Goal: Task Accomplishment & Management: Complete application form

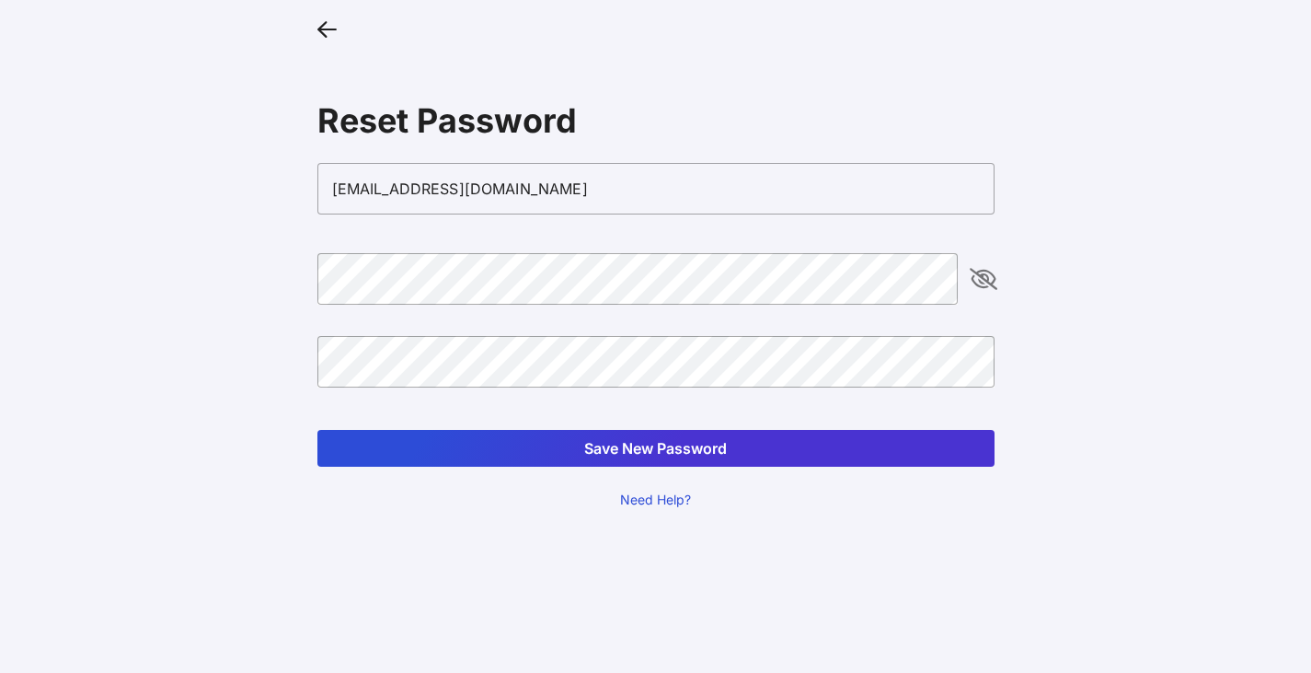
click at [432, 390] on div at bounding box center [655, 397] width 677 height 20
click at [598, 439] on button "Save New Password" at bounding box center [655, 448] width 677 height 37
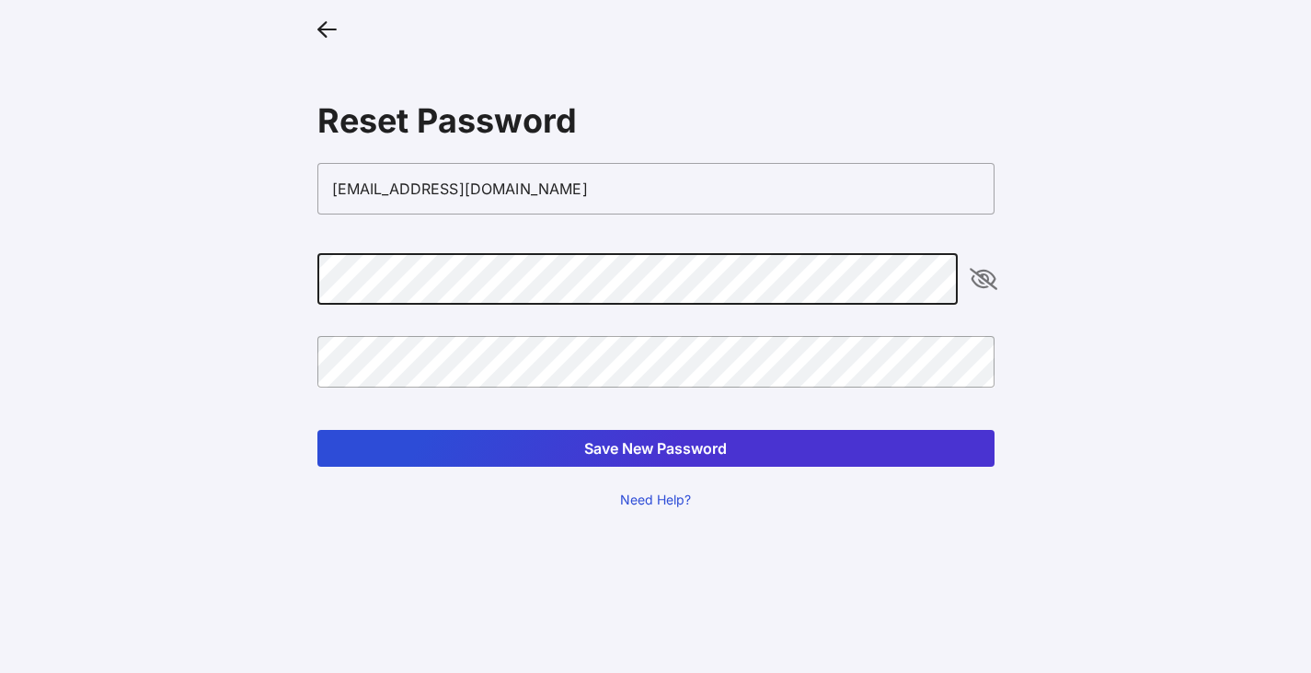
click at [620, 444] on button "Save New Password" at bounding box center [655, 448] width 677 height 37
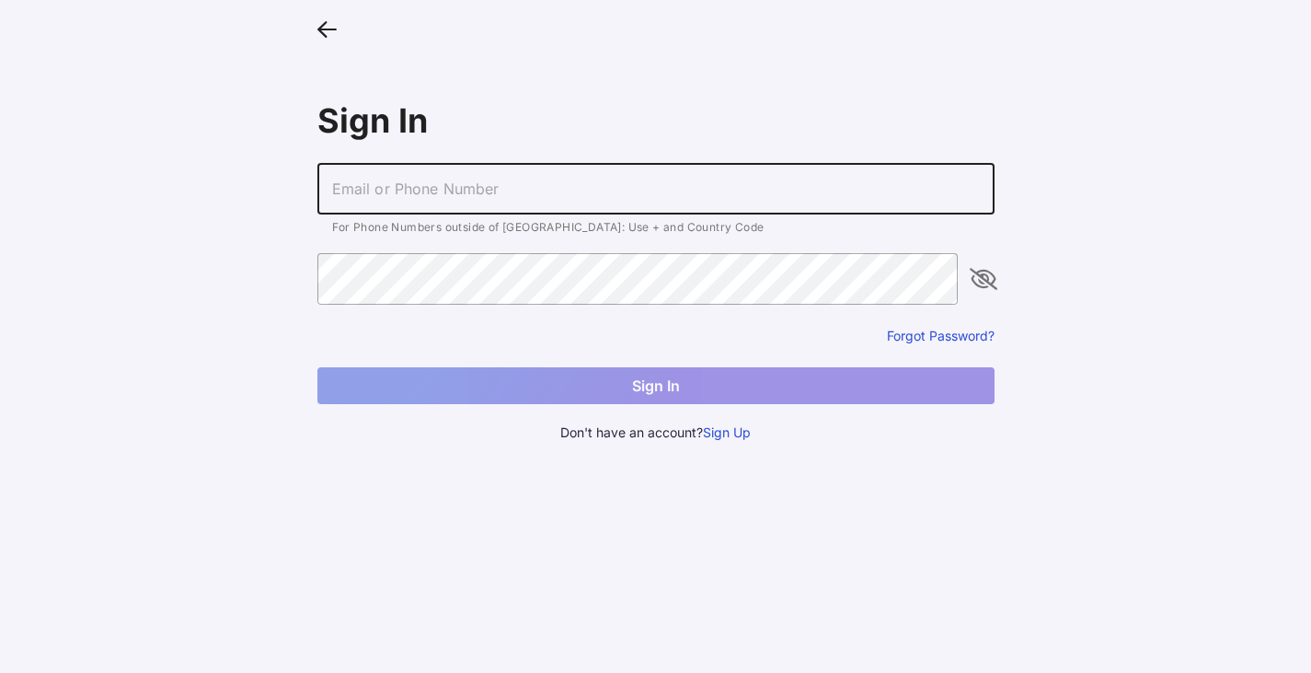
click at [388, 199] on input "text" at bounding box center [655, 189] width 677 height 52
click at [314, 28] on div "Sign In For Phone Numbers outside of [GEOGRAPHIC_DATA]: Use + and Country Code …" at bounding box center [656, 228] width 707 height 457
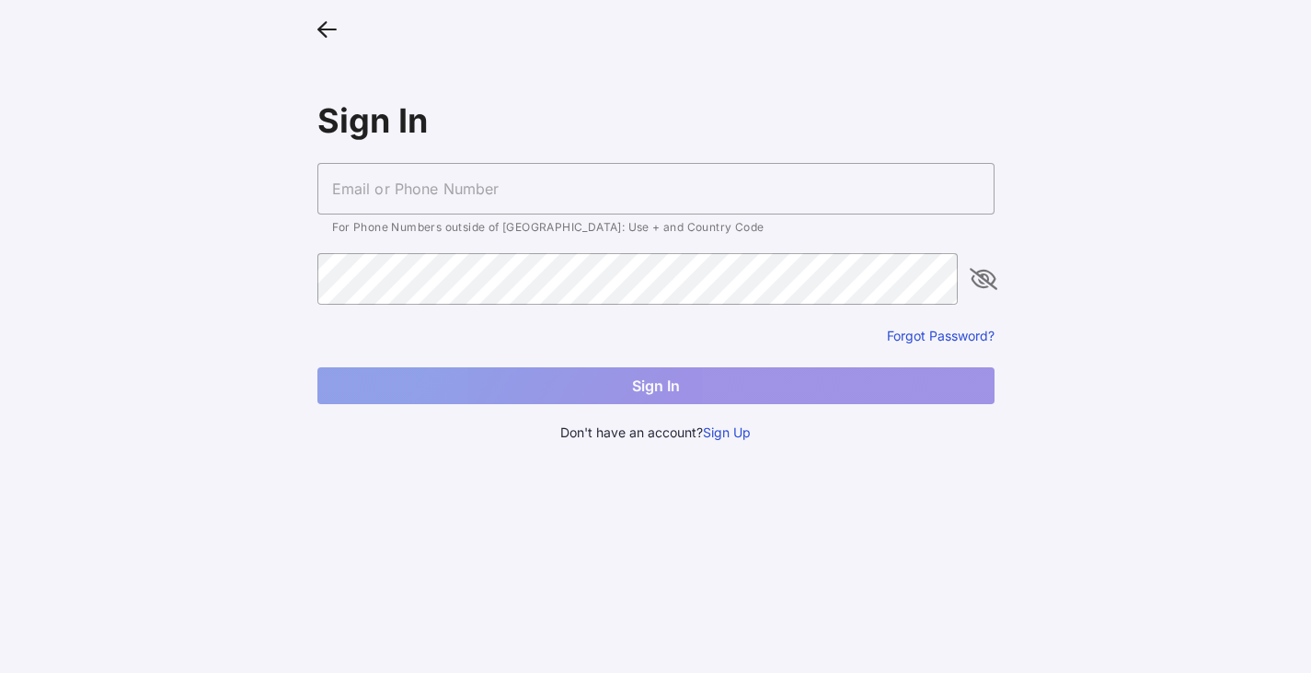
click at [328, 29] on icon at bounding box center [326, 28] width 19 height 27
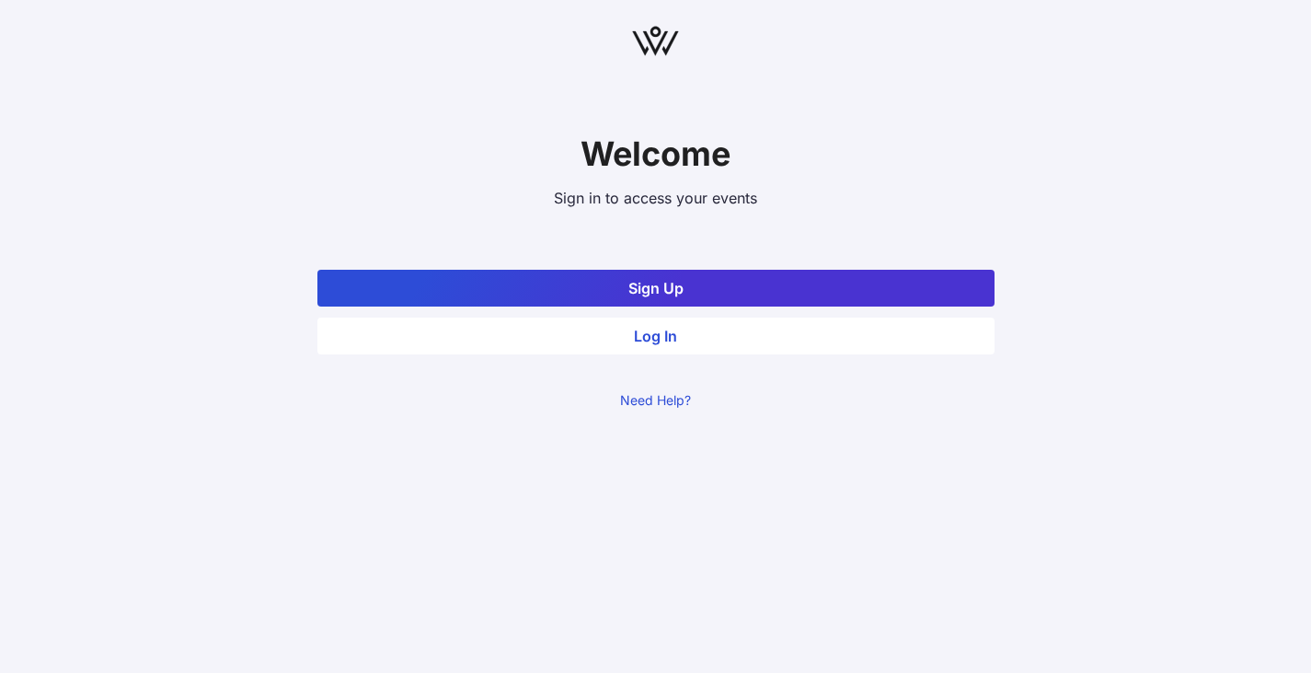
click at [655, 339] on button "Log In" at bounding box center [655, 335] width 677 height 37
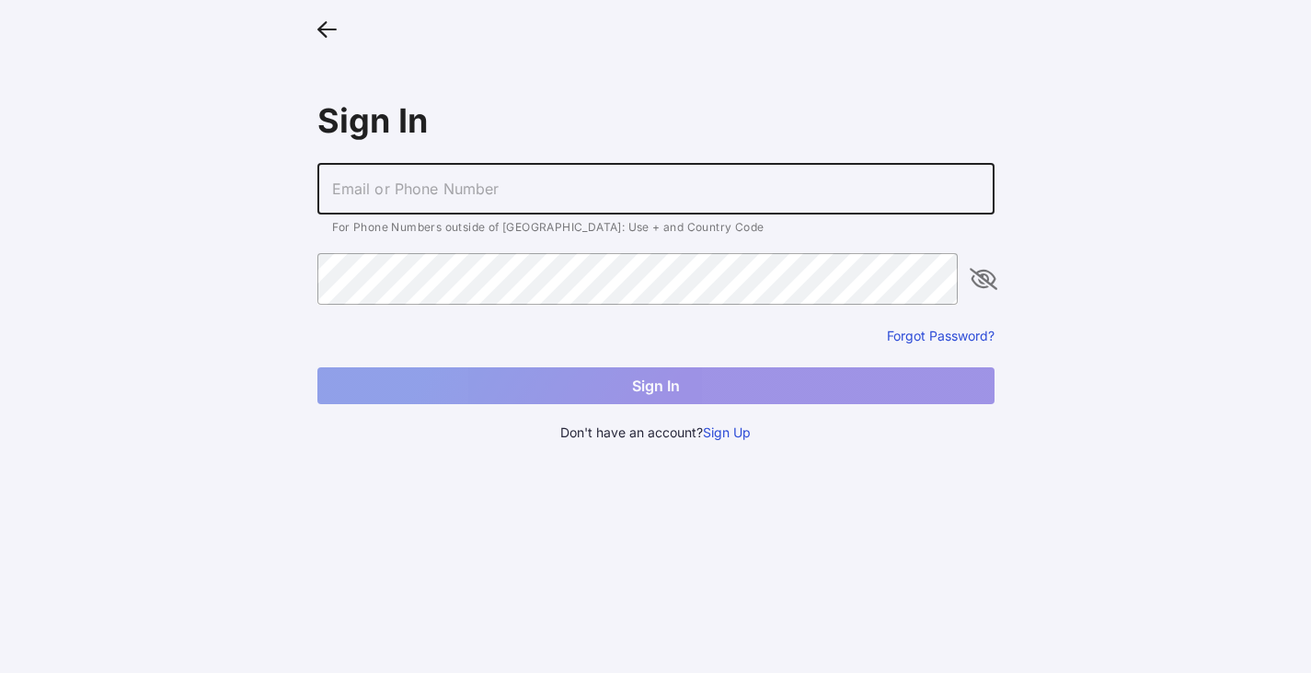
click at [456, 195] on input "text" at bounding box center [655, 189] width 677 height 52
type input "[EMAIL_ADDRESS][DOMAIN_NAME]"
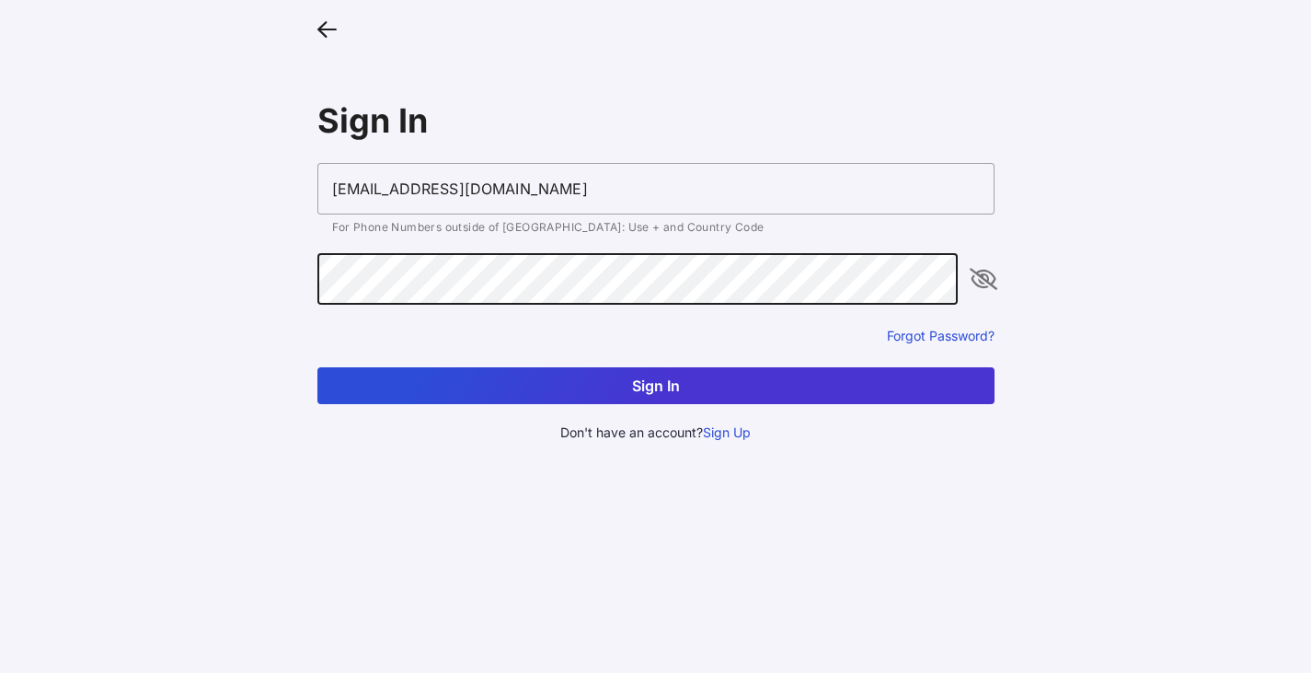
click at [976, 287] on icon "appended action" at bounding box center [984, 279] width 22 height 22
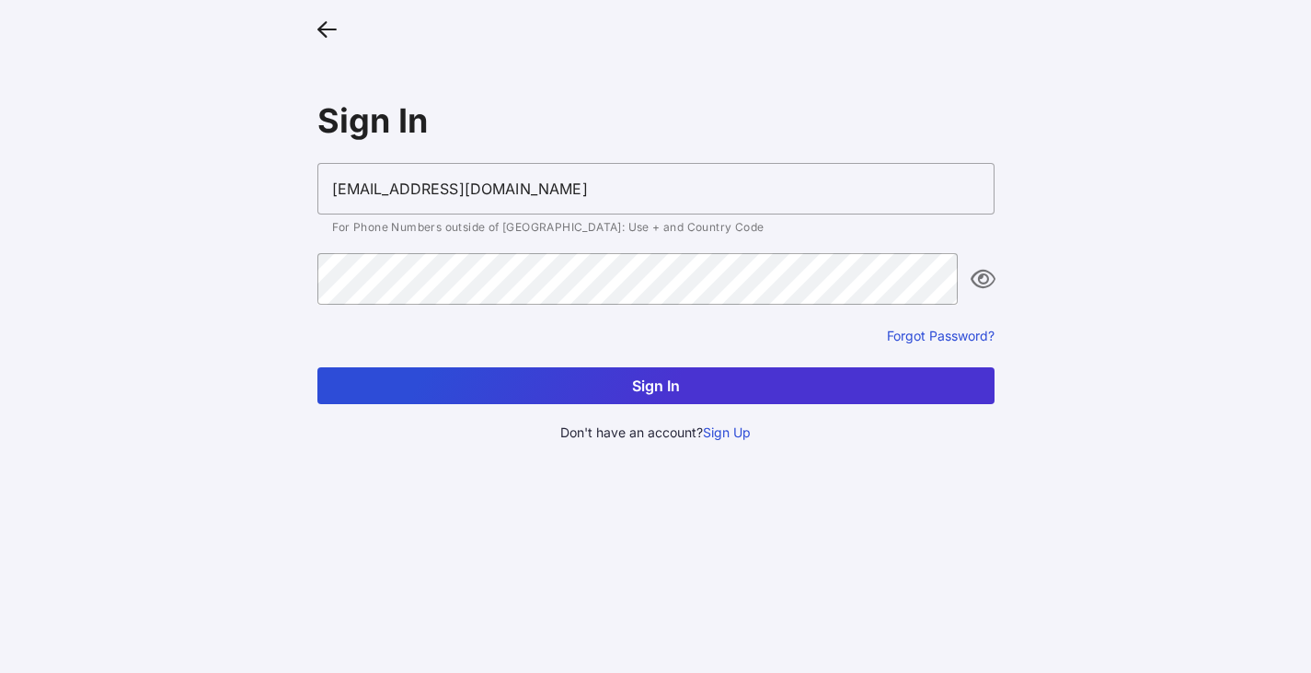
click at [634, 386] on button "Sign In" at bounding box center [655, 385] width 677 height 37
click at [665, 388] on button "Sign In" at bounding box center [655, 385] width 677 height 37
click at [717, 433] on button "Sign Up" at bounding box center [727, 432] width 48 height 20
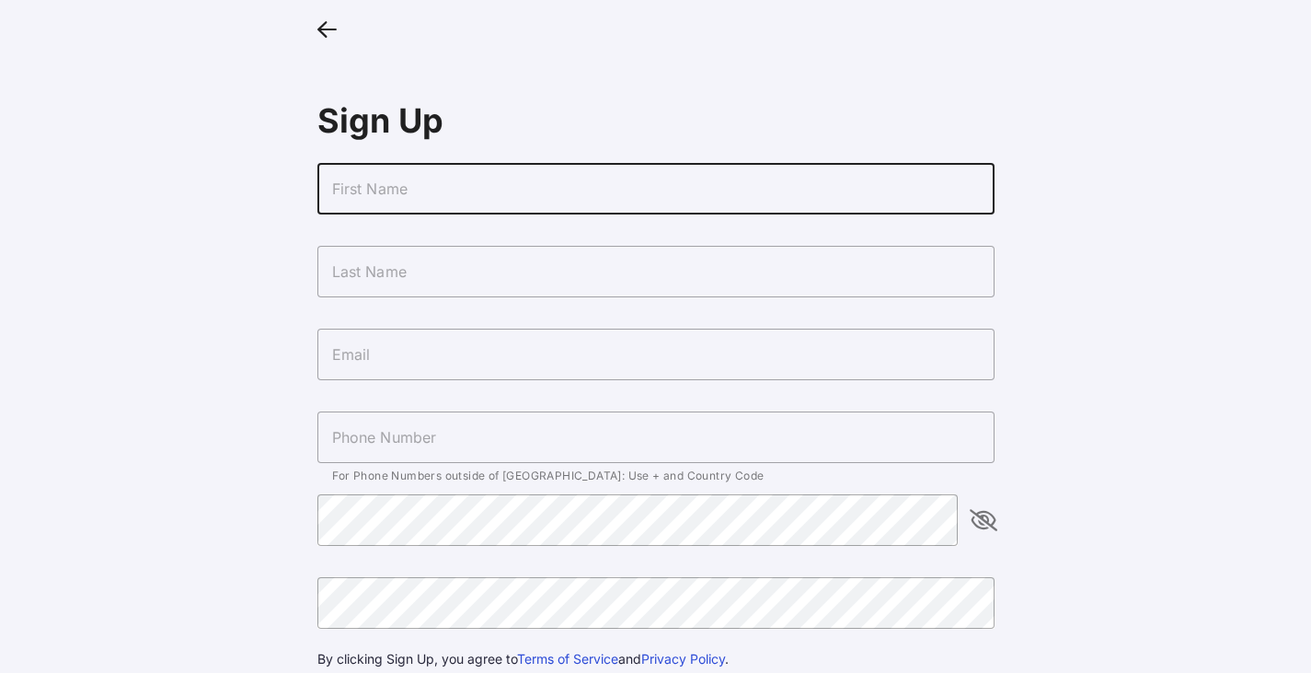
click at [381, 195] on input "text" at bounding box center [655, 189] width 677 height 52
click at [330, 30] on icon at bounding box center [326, 28] width 19 height 27
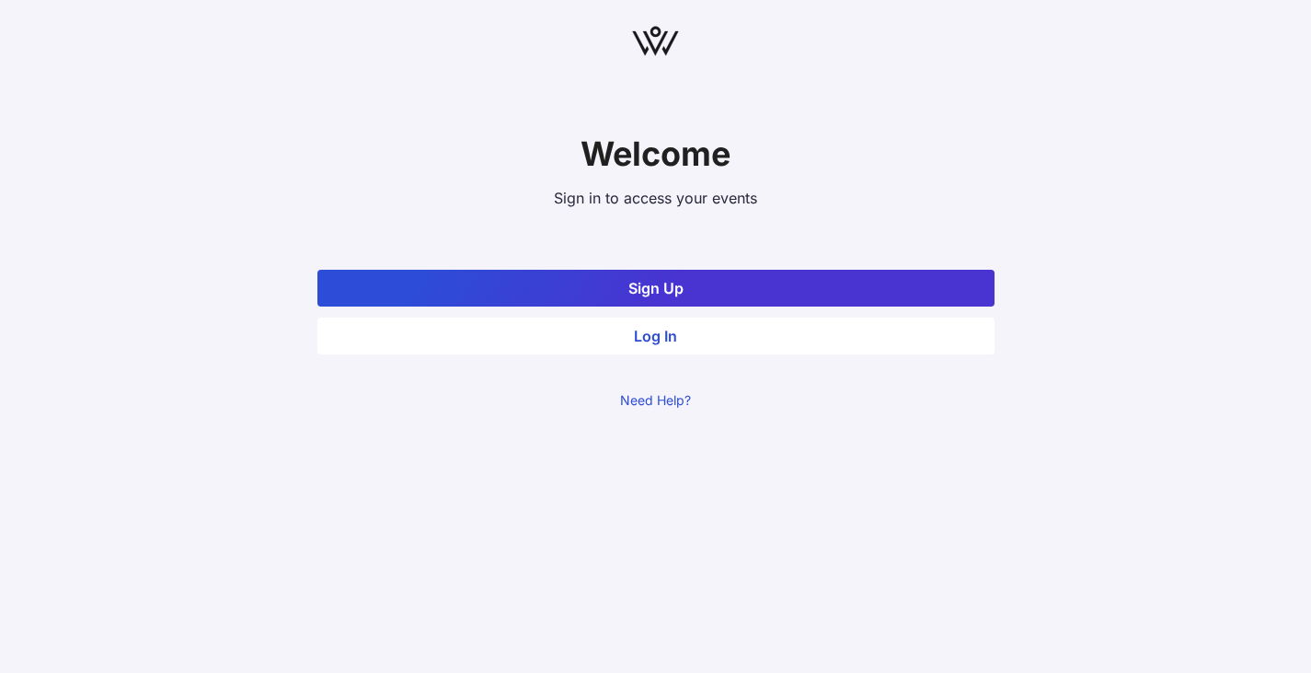
click at [648, 335] on button "Log In" at bounding box center [655, 335] width 677 height 37
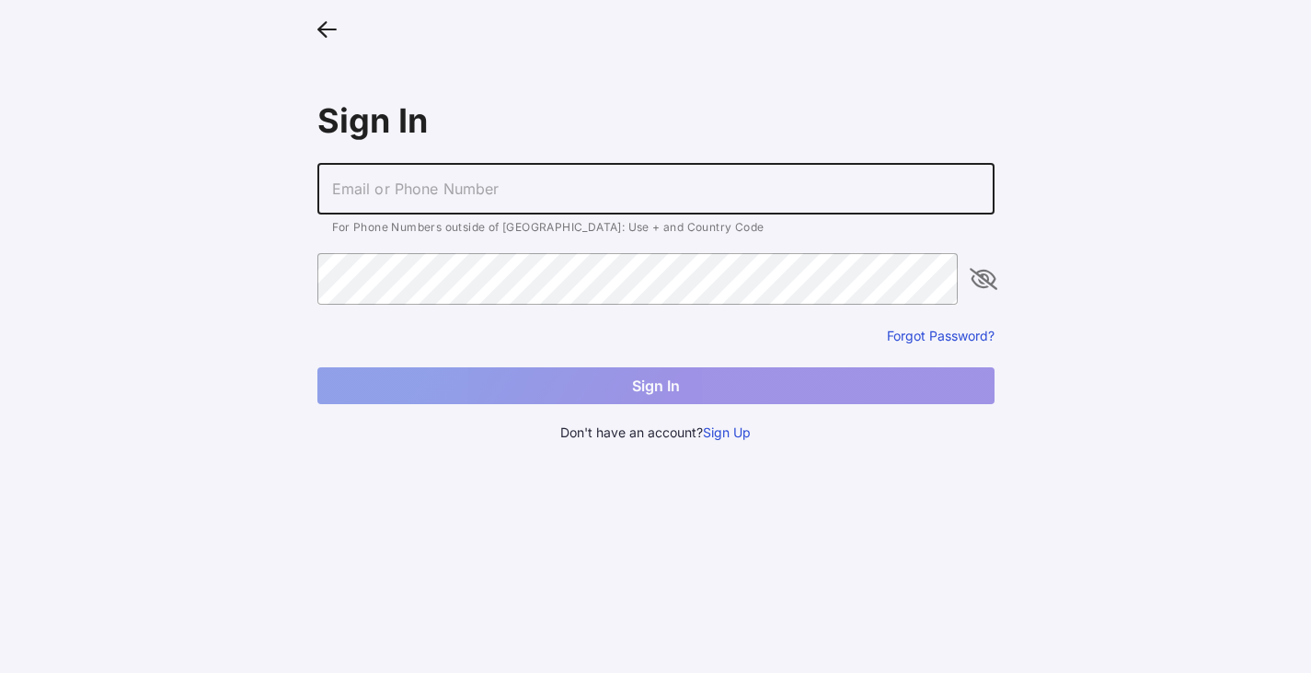
click at [379, 192] on input "text" at bounding box center [655, 189] width 677 height 52
click at [407, 190] on input "text" at bounding box center [655, 189] width 677 height 52
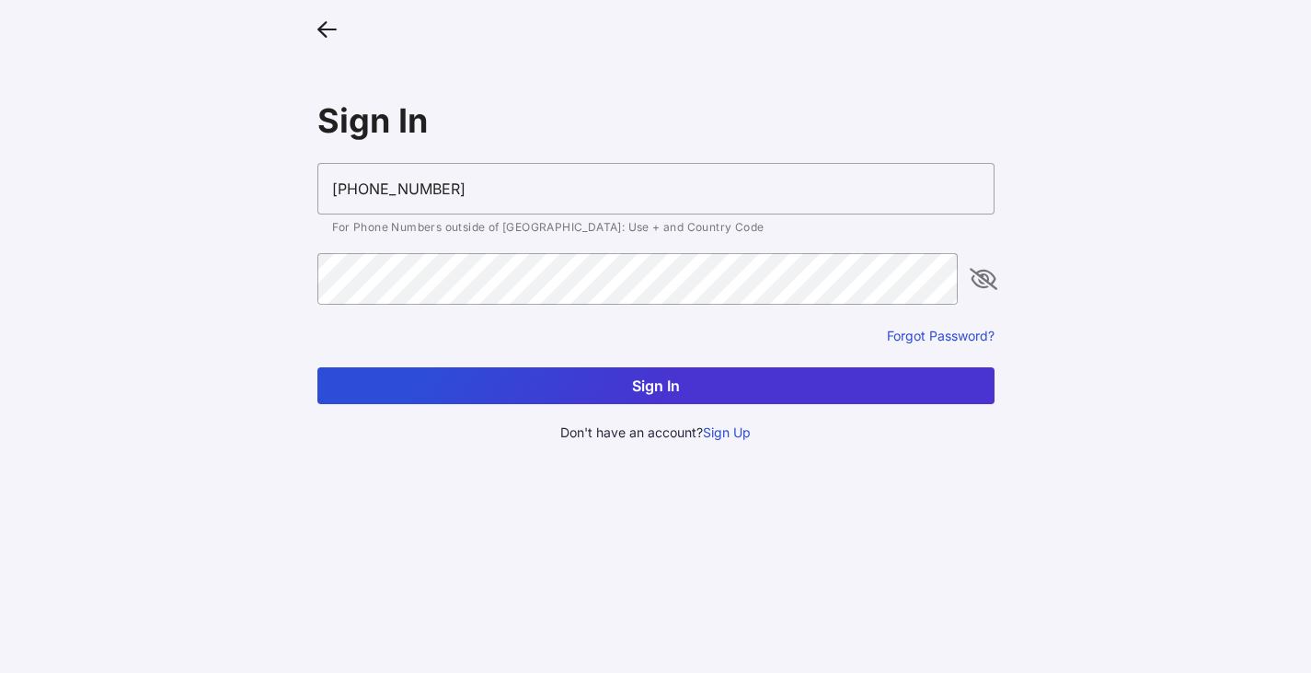
click at [683, 398] on button "Sign In" at bounding box center [655, 385] width 677 height 37
click at [469, 164] on input "[PHONE_NUMBER]" at bounding box center [655, 189] width 677 height 52
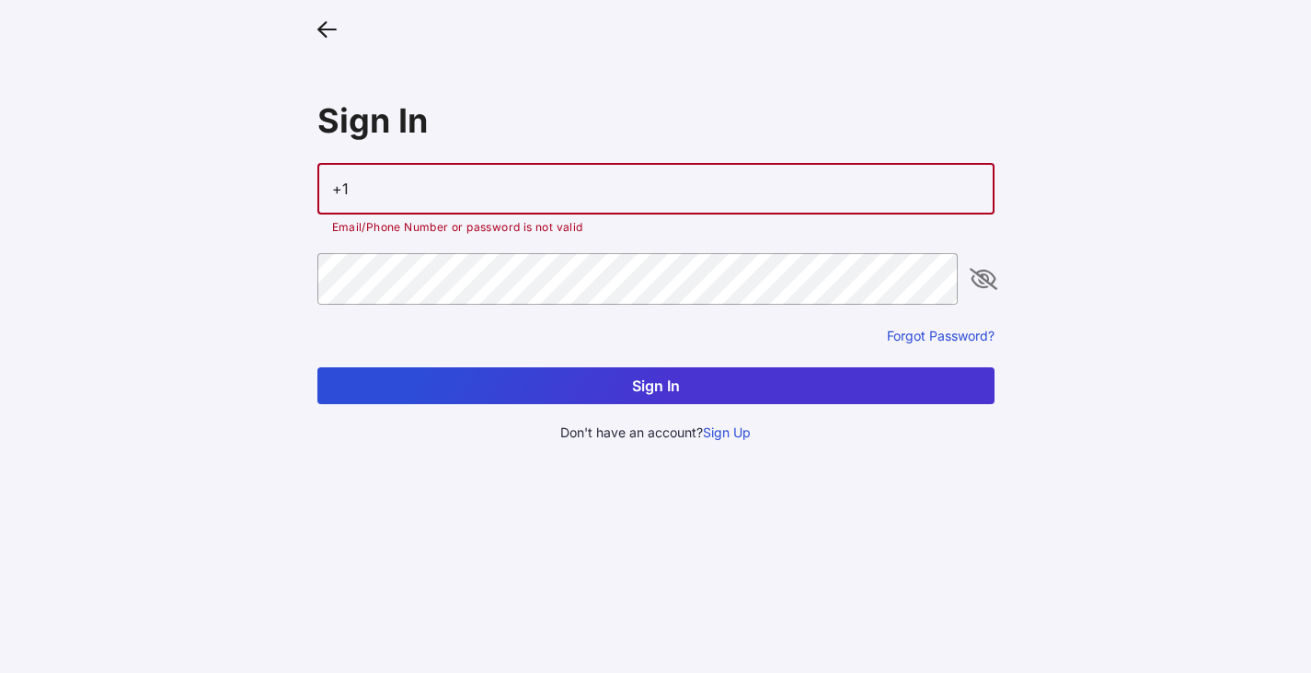
type input "+"
click at [413, 188] on input "[EMAIL_ADDRESS][DOMAIN_NAME]" at bounding box center [655, 189] width 677 height 52
type input "[EMAIL_ADDRESS][DOMAIN_NAME]"
click at [984, 286] on icon "appended action" at bounding box center [984, 279] width 22 height 22
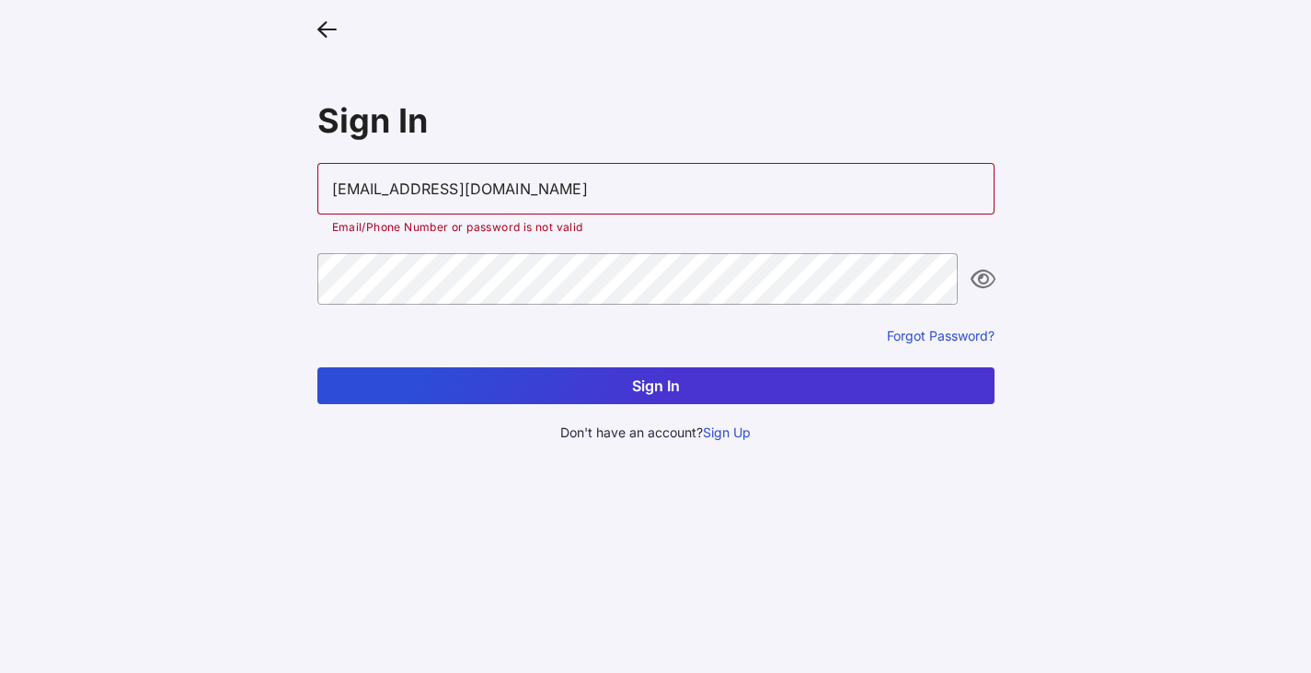
click at [654, 382] on button "Sign In" at bounding box center [655, 385] width 677 height 37
click at [640, 392] on button "Sign In" at bounding box center [655, 385] width 677 height 37
click at [723, 439] on button "Sign Up" at bounding box center [727, 432] width 48 height 20
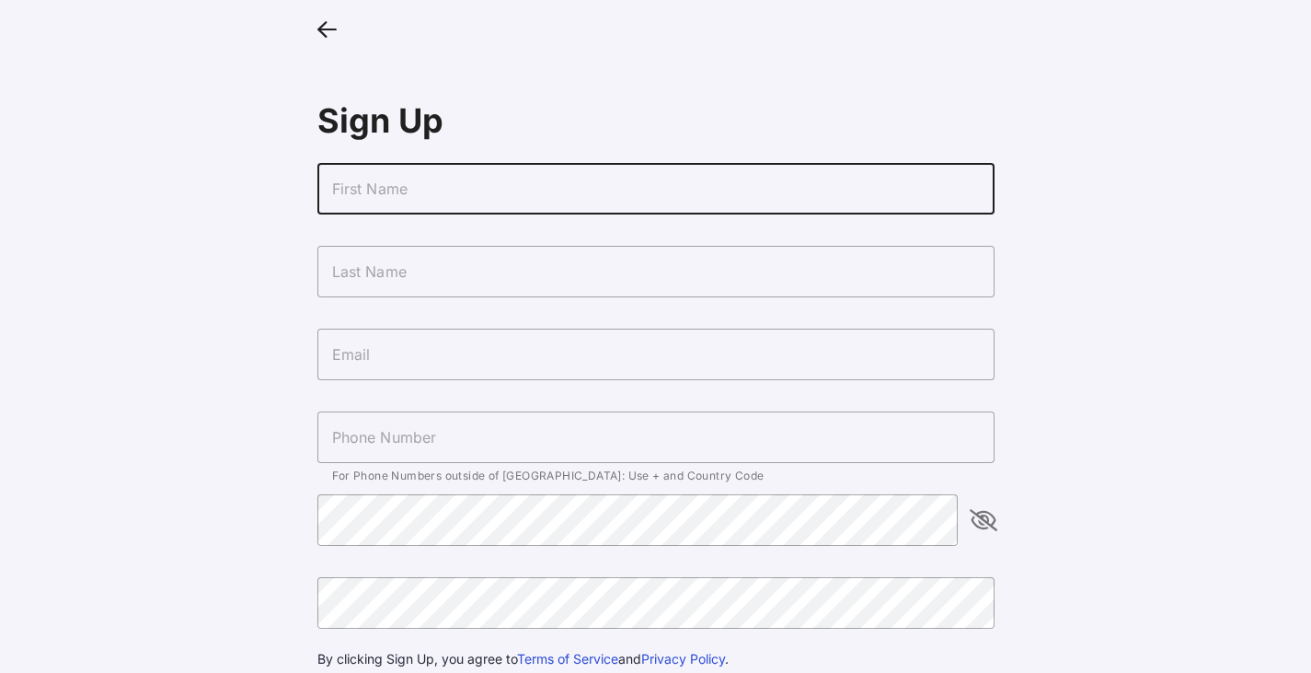
click at [460, 192] on input "text" at bounding box center [655, 189] width 677 height 52
type input "[PERSON_NAME]"
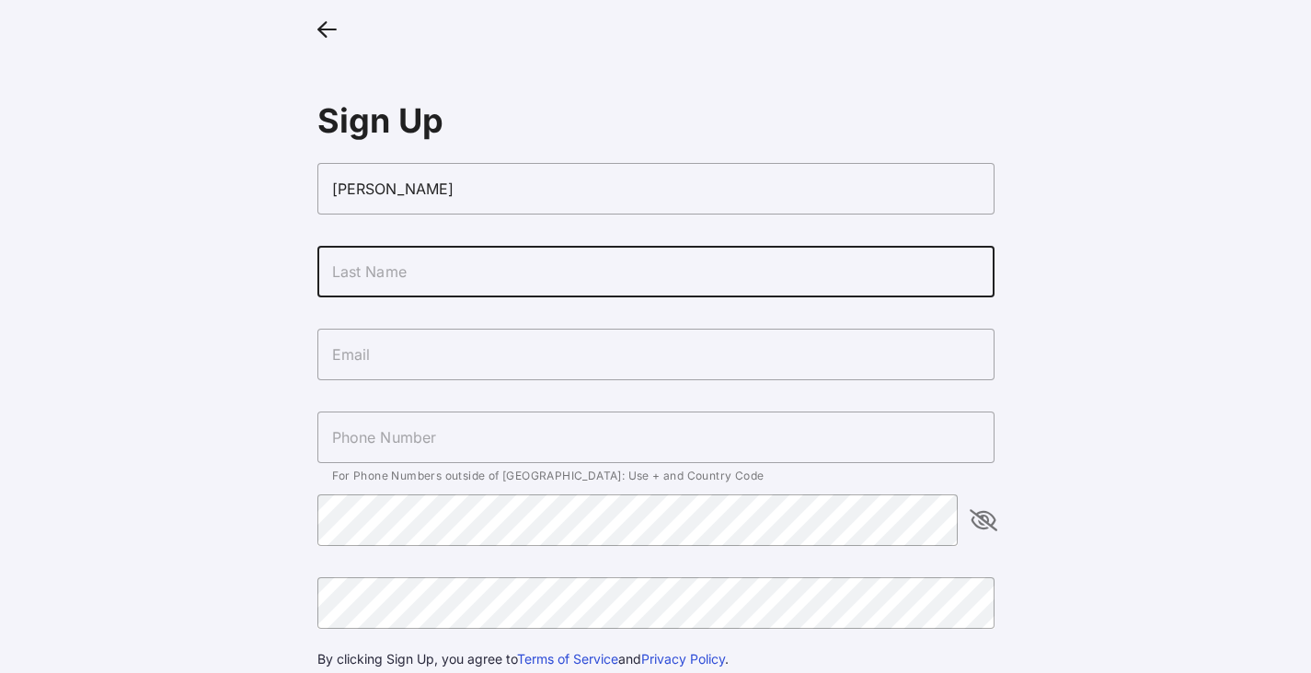
click at [443, 275] on input "text" at bounding box center [655, 272] width 677 height 52
type input "[PERSON_NAME]"
click at [422, 363] on input "text" at bounding box center [655, 355] width 677 height 52
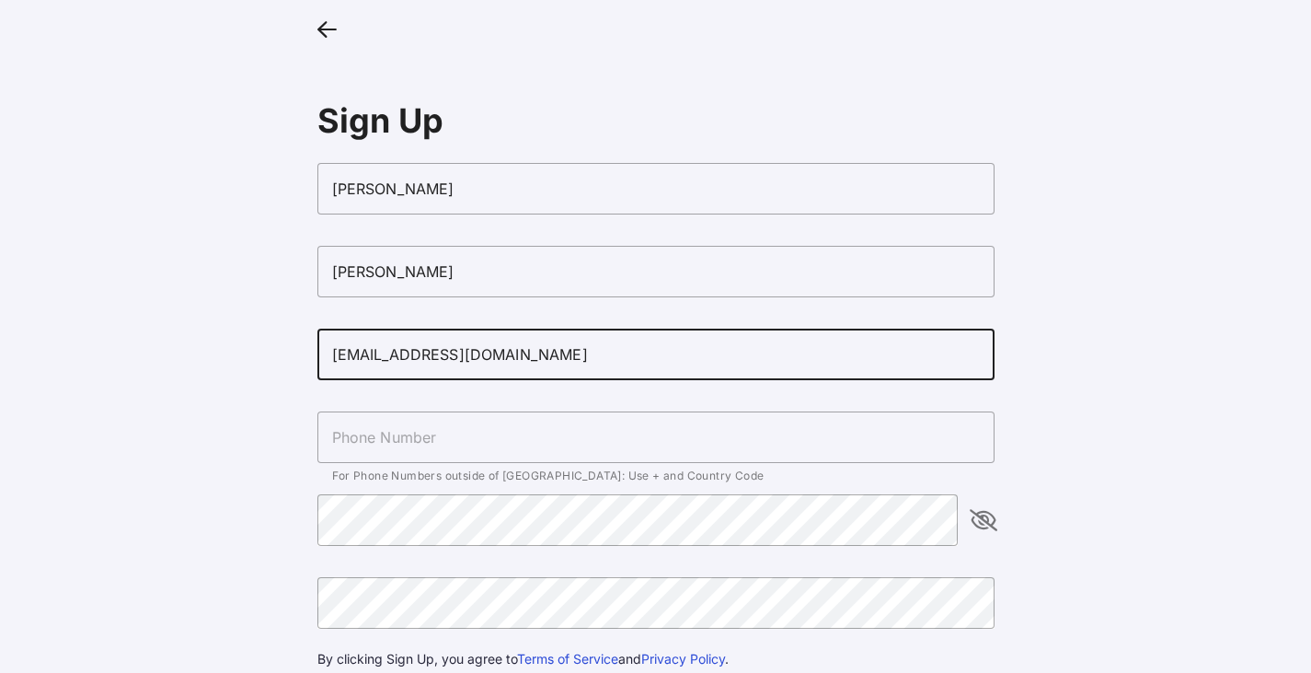
type input "[EMAIL_ADDRESS][DOMAIN_NAME]"
click at [442, 448] on input "text" at bounding box center [655, 437] width 677 height 52
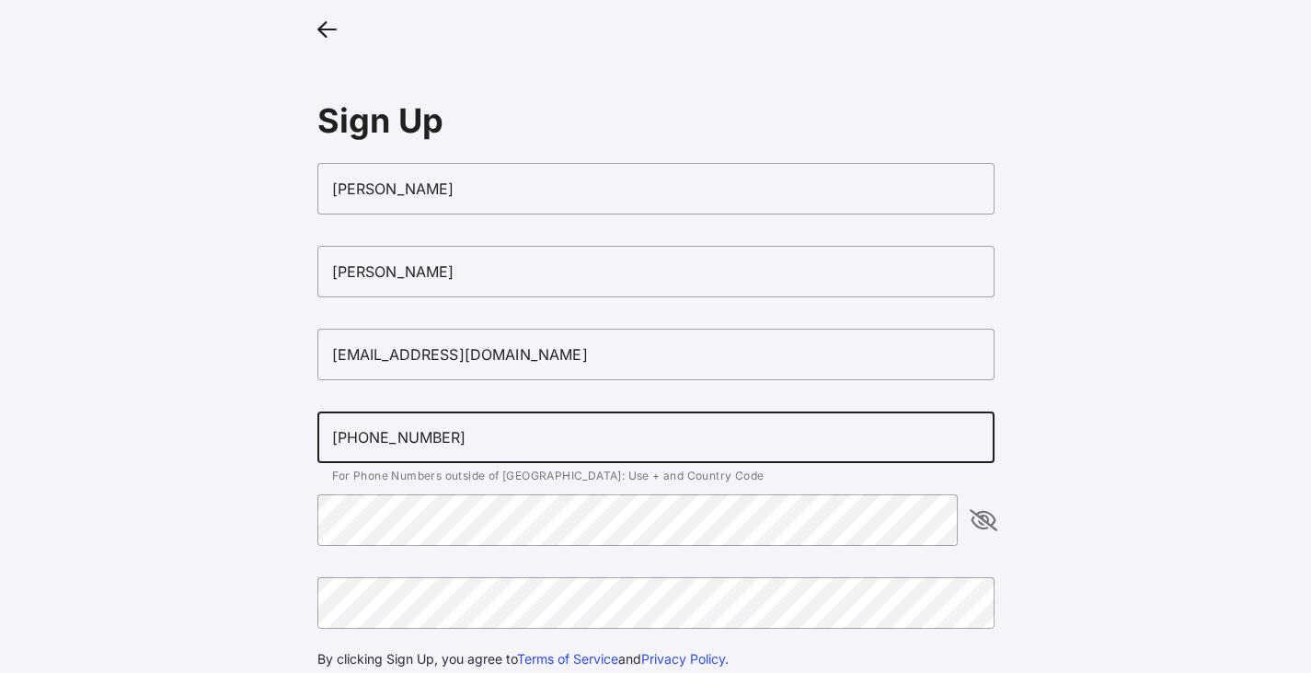
type input "[PHONE_NUMBER]"
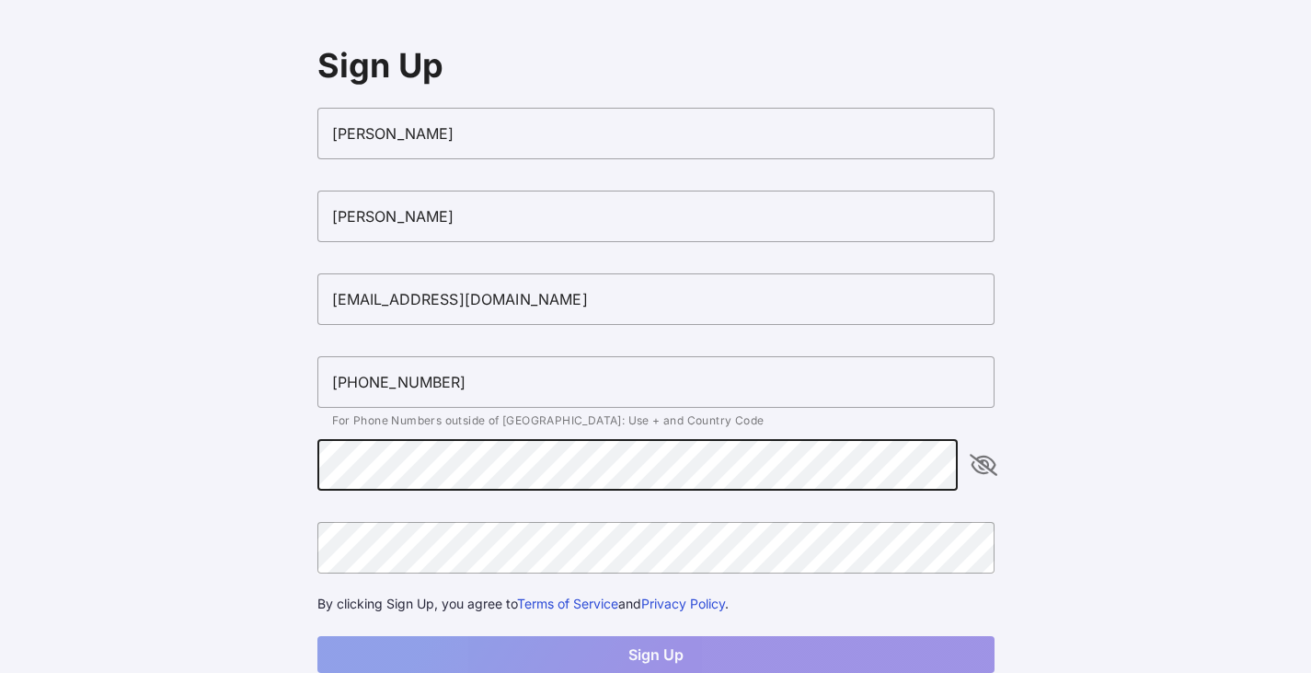
scroll to position [109, 0]
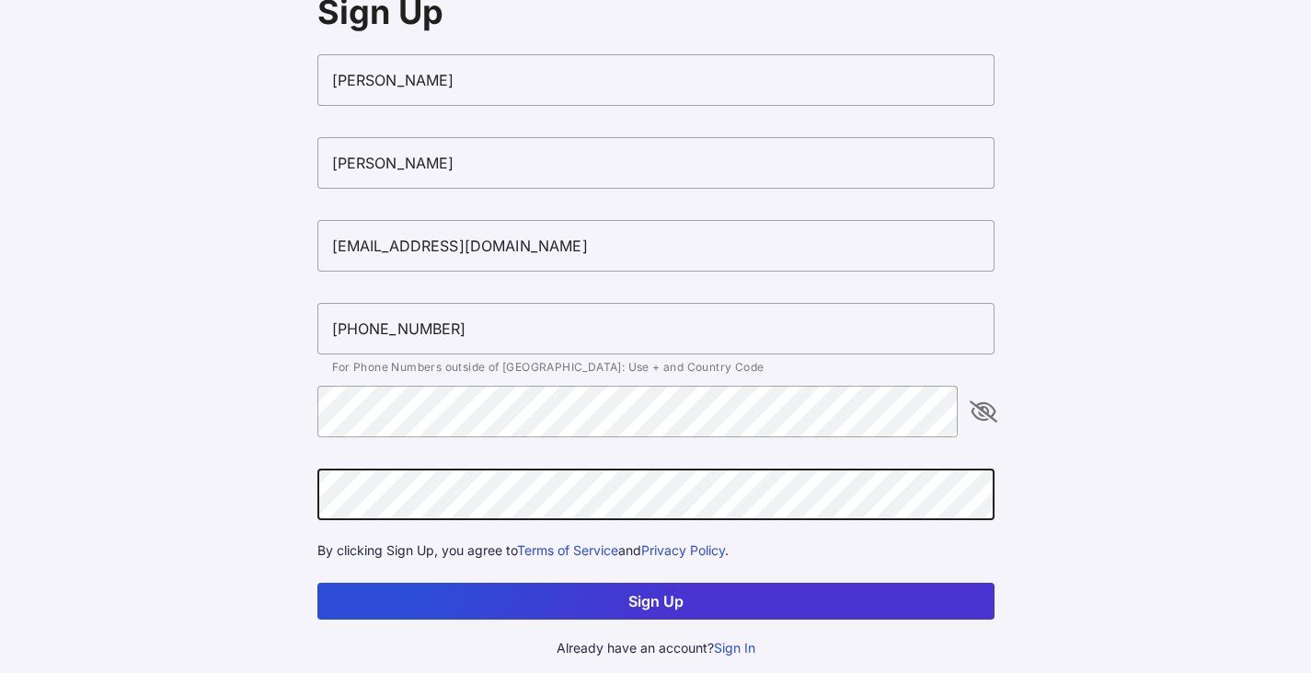
click at [629, 590] on button "Sign Up" at bounding box center [655, 600] width 677 height 37
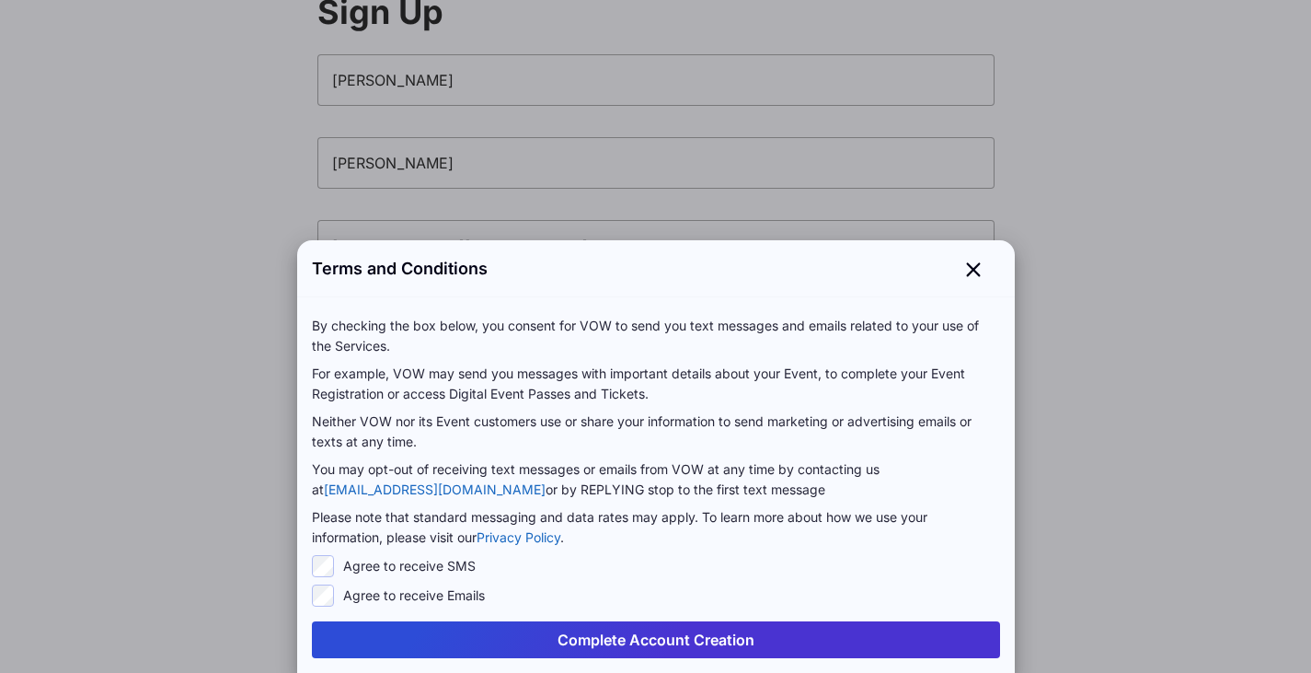
scroll to position [0, 0]
click at [637, 634] on button "Complete Account Creation" at bounding box center [656, 639] width 688 height 37
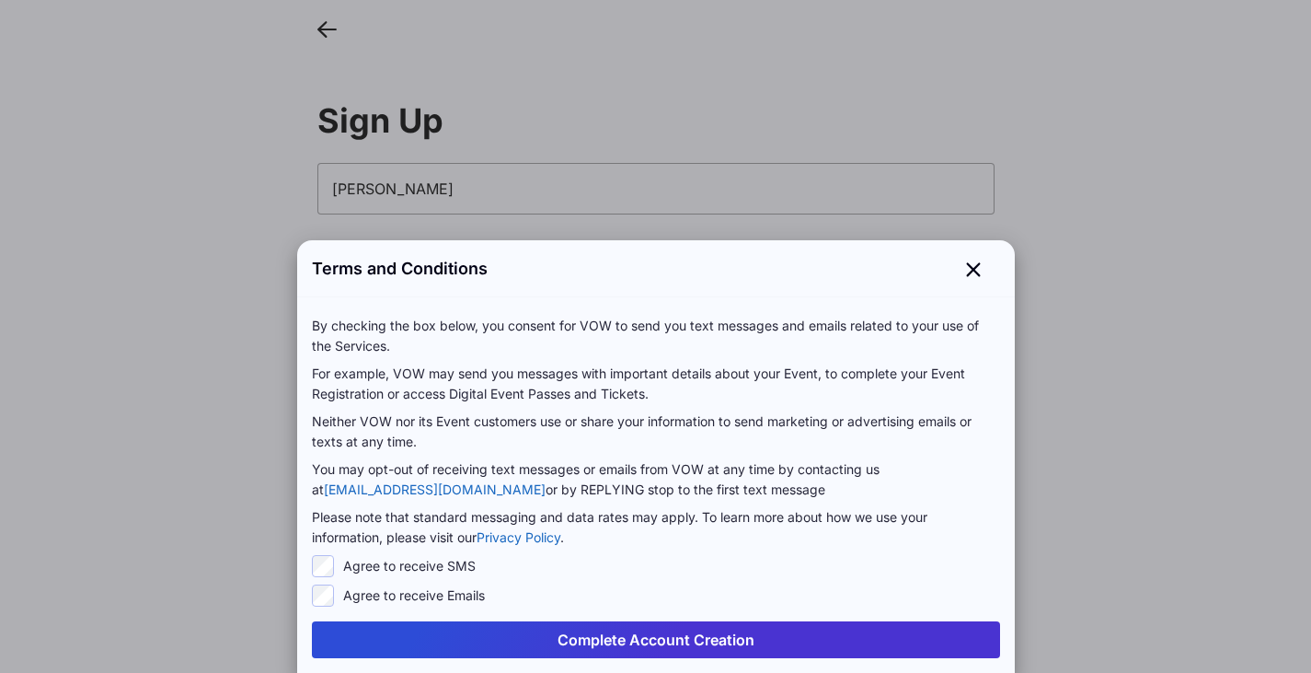
scroll to position [109, 0]
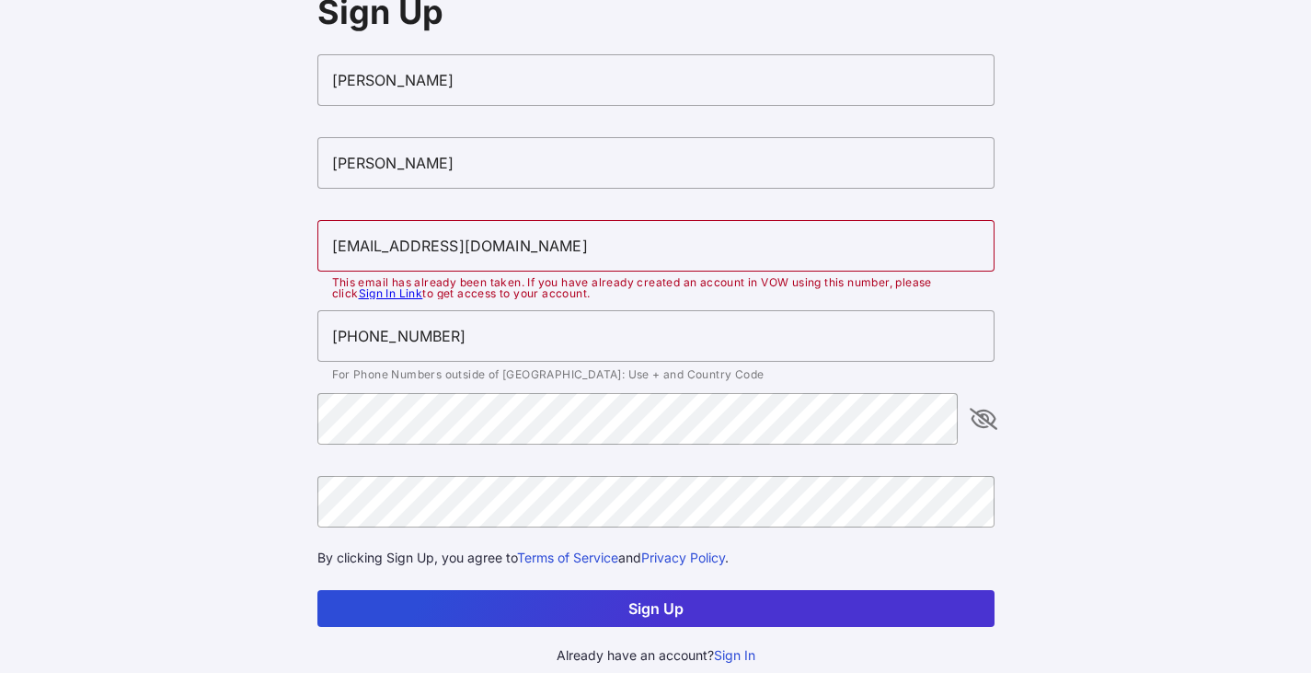
click at [359, 292] on link "Sign In Link" at bounding box center [391, 293] width 64 height 14
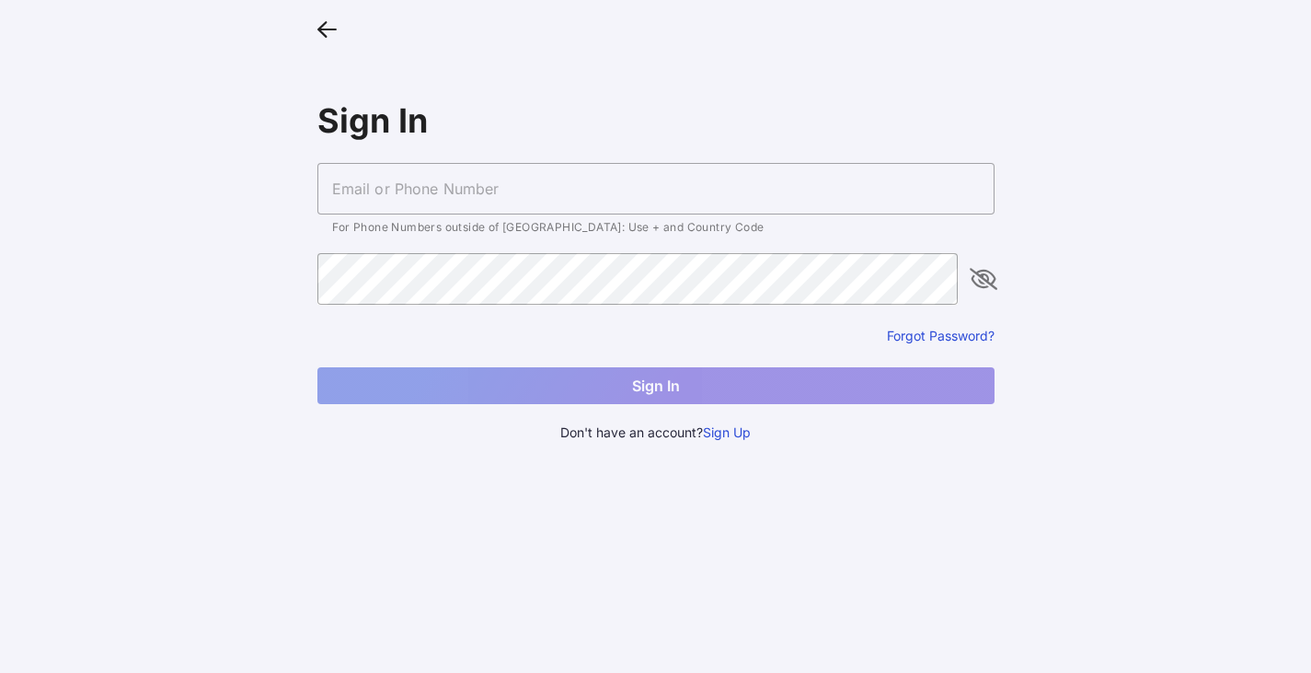
click at [391, 184] on input "text" at bounding box center [655, 189] width 677 height 52
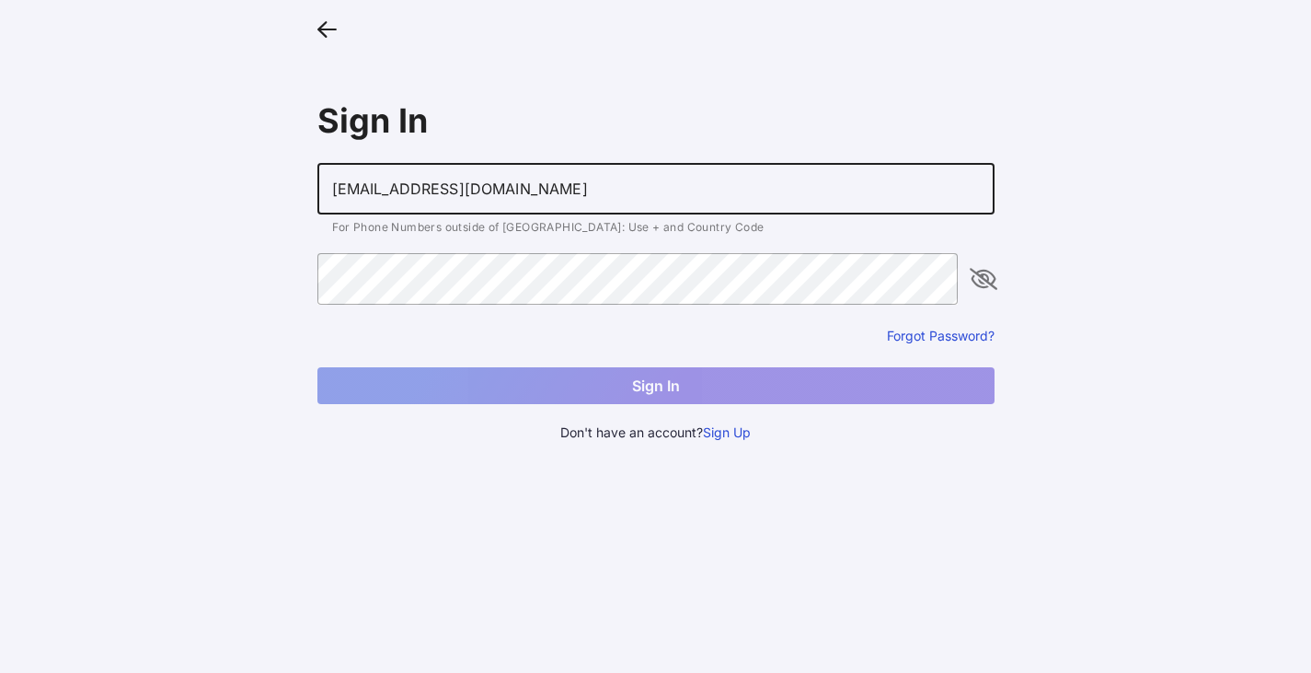
type input "[EMAIL_ADDRESS][DOMAIN_NAME]"
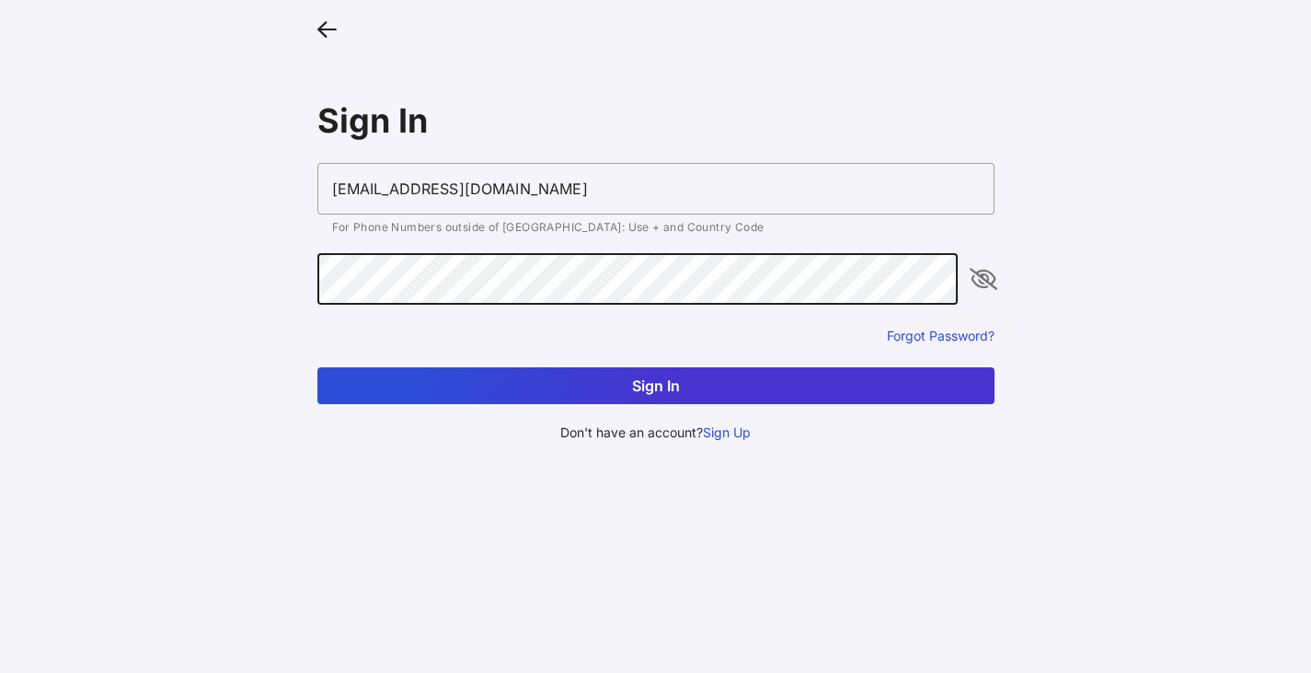
click at [974, 281] on icon "appended action" at bounding box center [984, 279] width 22 height 22
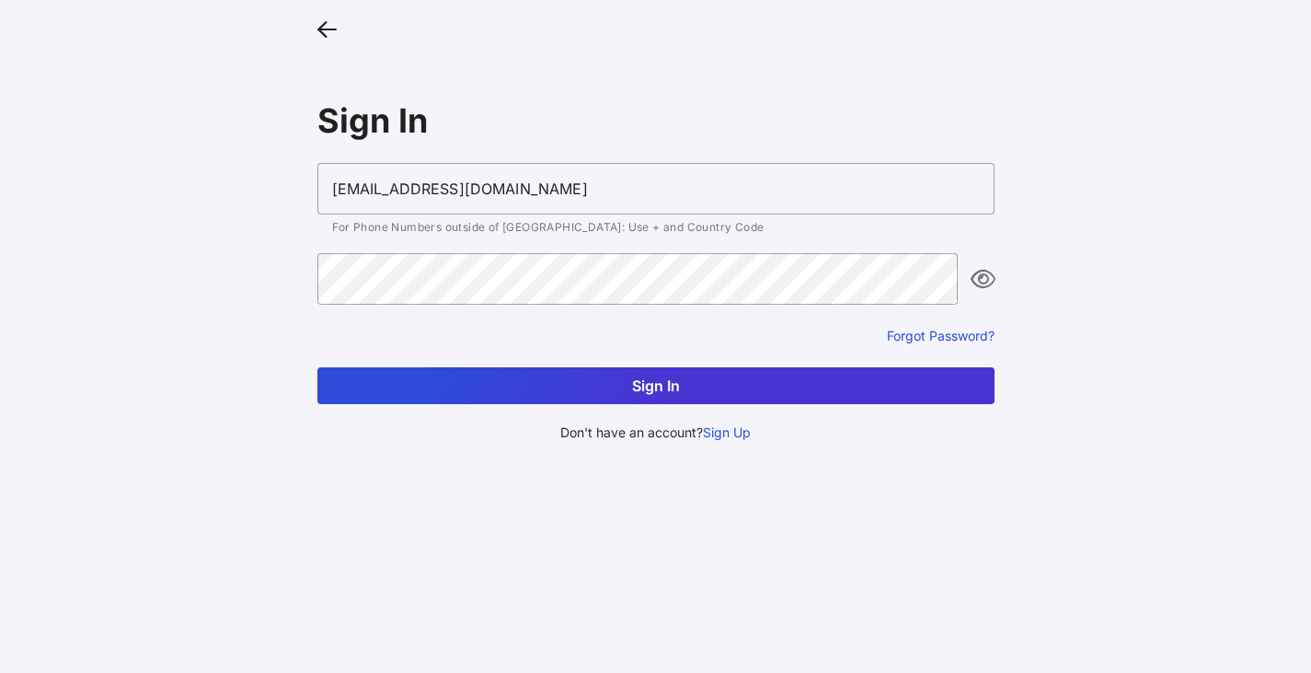
click at [629, 386] on button "Sign In" at bounding box center [655, 385] width 677 height 37
